Goal: Find specific fact: Find specific fact

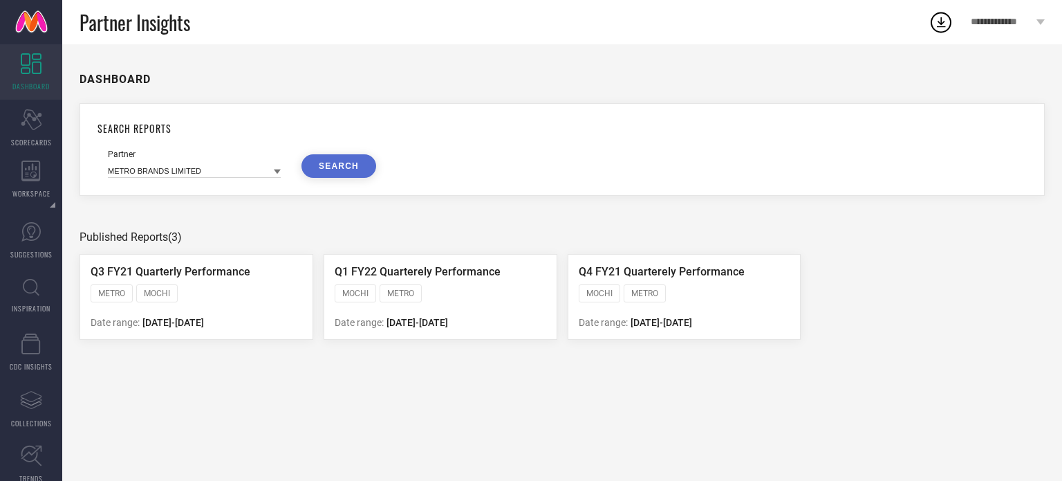
click at [22, 295] on link "INSPIRATION" at bounding box center [31, 295] width 62 height 55
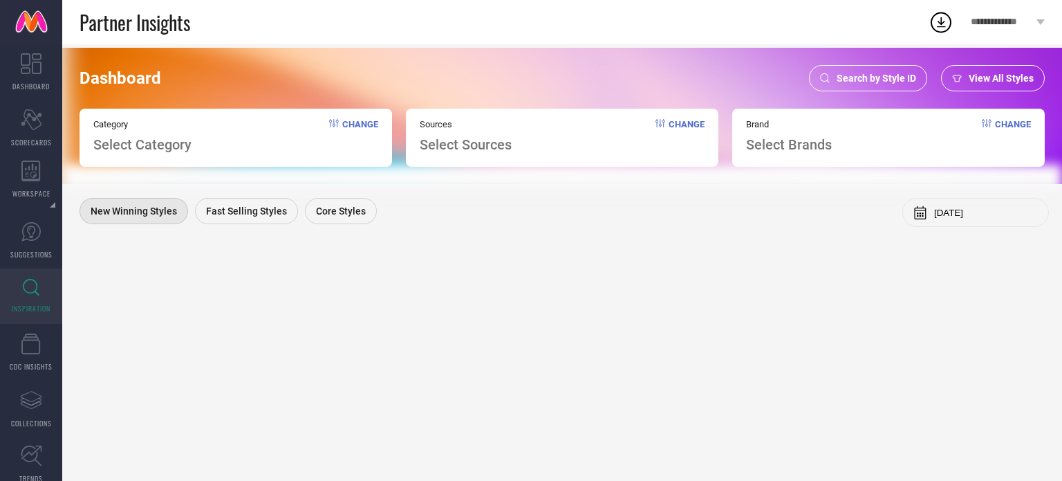
click at [864, 71] on div "Search by Style ID" at bounding box center [868, 78] width 118 height 26
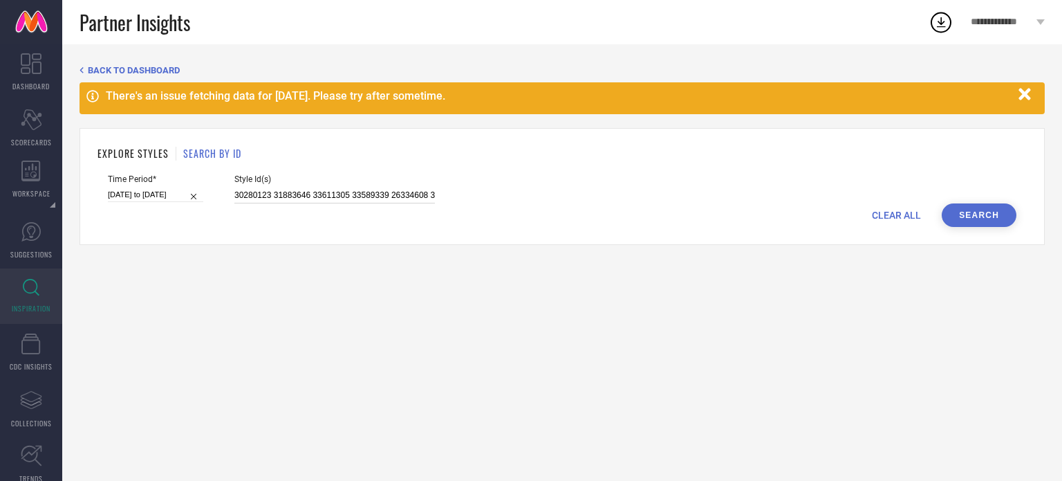
click at [341, 190] on input "30280123 31883646 33611305 33589339 26334608 33580960 23044032 28373906 3381334…" at bounding box center [334, 195] width 201 height 16
paste input "17894274 29893241 34743643 14231414 29893259 21090844 20557938 16931942 3474366…"
type input "17894274 29893241 34743643 14231414 29893259 21090844 20557938 16931942 3474366…"
select select "5"
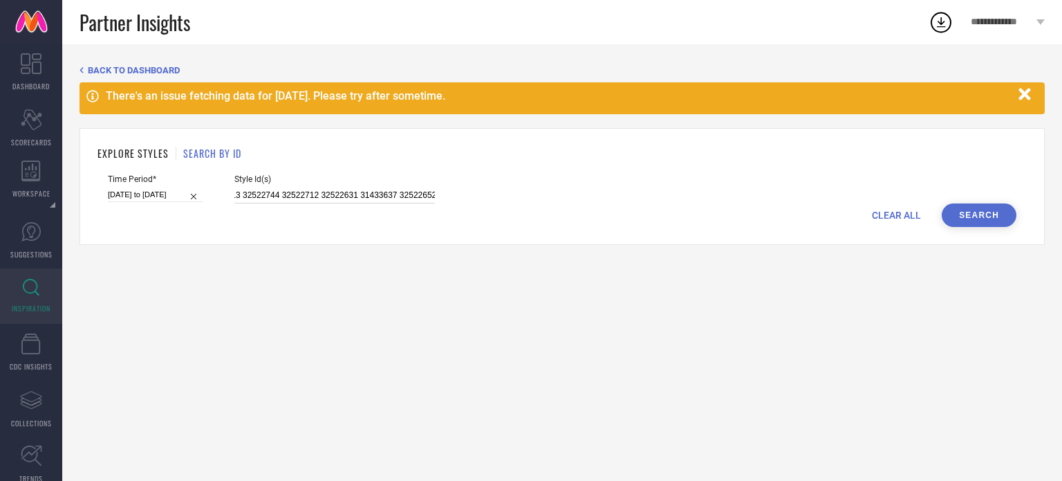
select select "2025"
select select "6"
select select "2025"
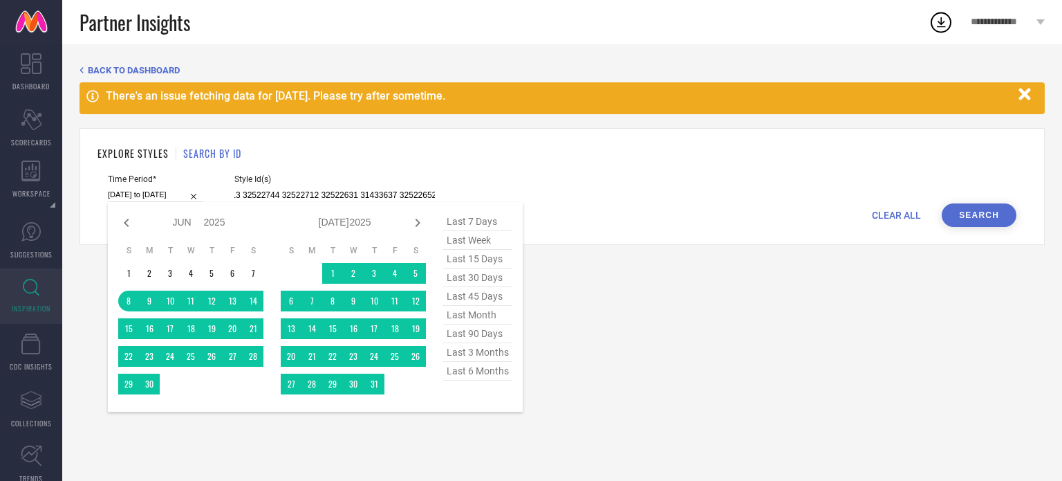
click at [133, 187] on input "[DATE] to [DATE]" at bounding box center [155, 194] width 95 height 15
type input "17894274 29893241 34743643 14231414 29893259 21090844 20557938 16931942 3474366…"
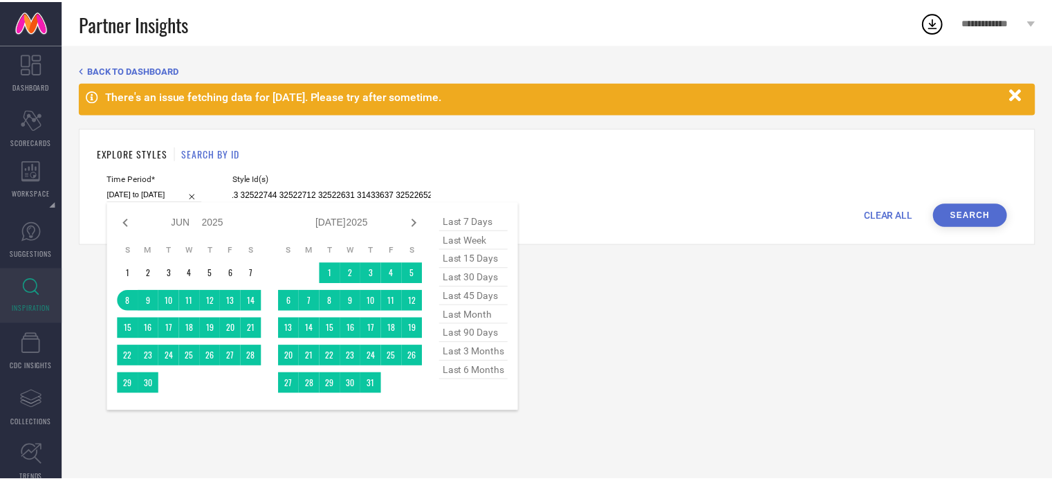
scroll to position [0, 0]
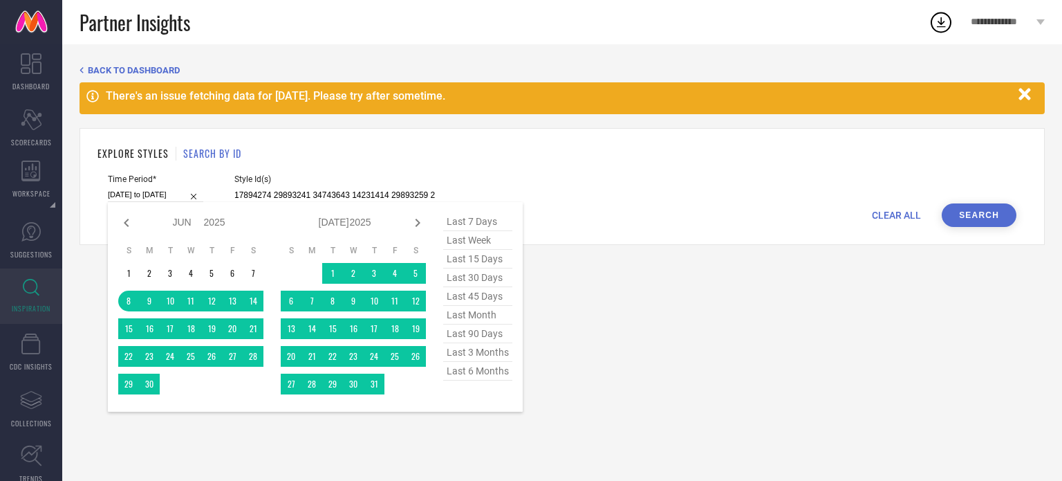
click at [472, 297] on span "last 45 days" at bounding box center [477, 296] width 69 height 19
type input "[DATE] to [DATE]"
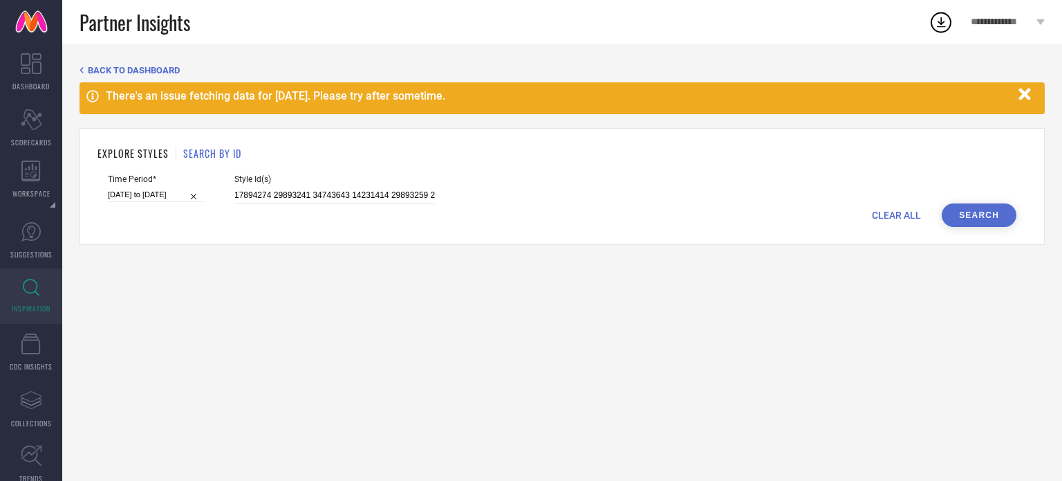
click at [957, 219] on button "Search" at bounding box center [979, 215] width 75 height 24
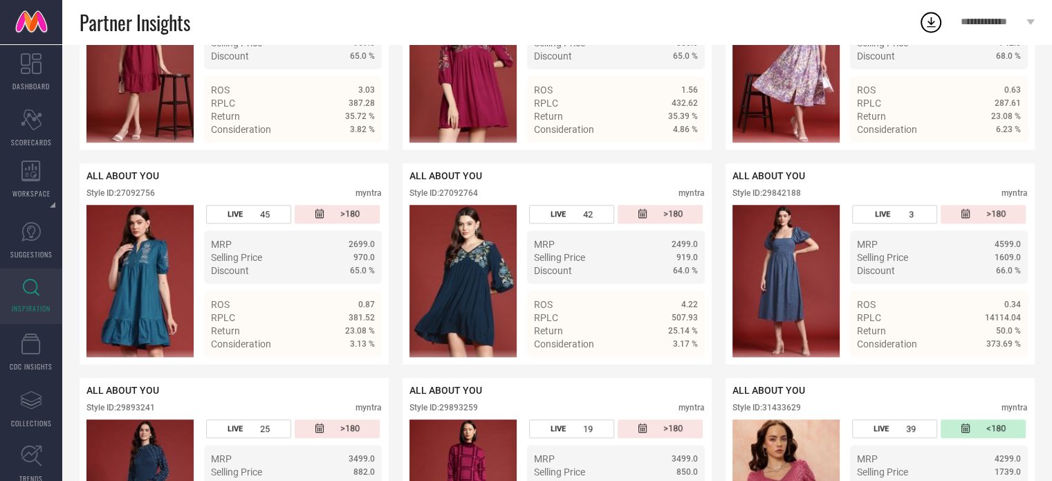
scroll to position [1144, 0]
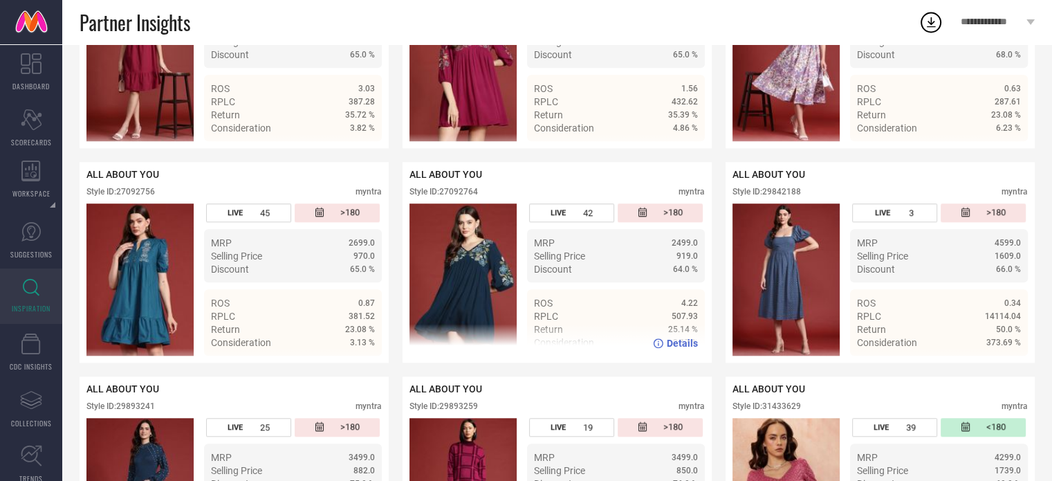
click at [463, 196] on div "Style ID: 27092764" at bounding box center [443, 192] width 68 height 10
copy div "27092764"
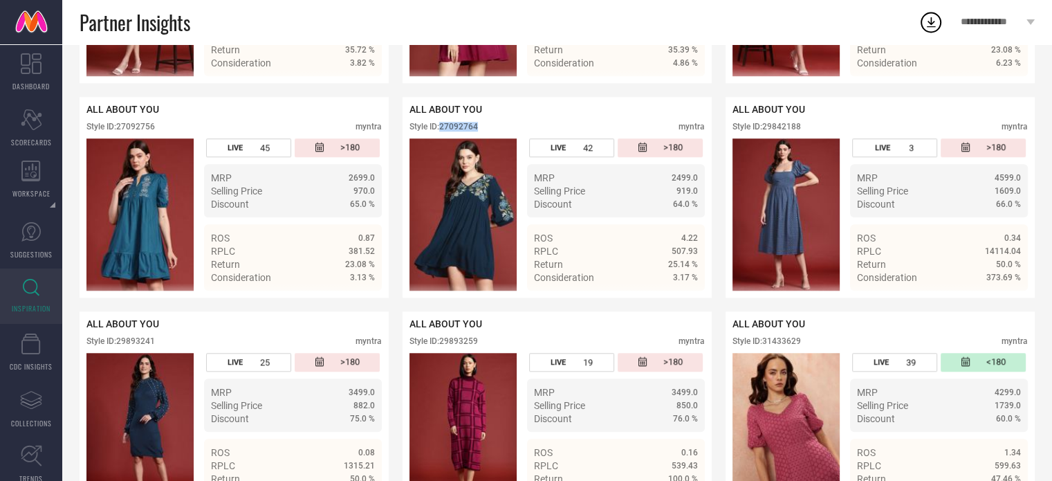
scroll to position [1205, 0]
